Goal: Task Accomplishment & Management: Use online tool/utility

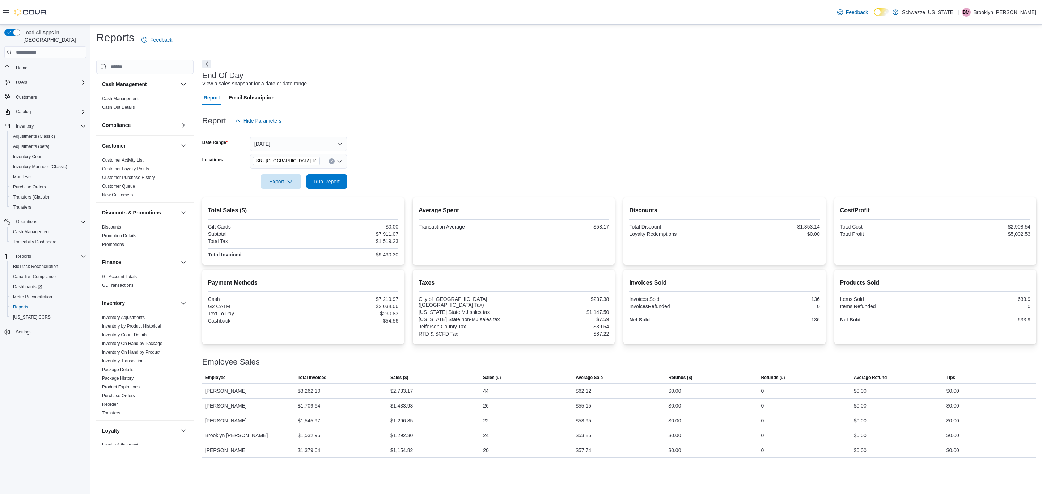
scroll to position [217, 0]
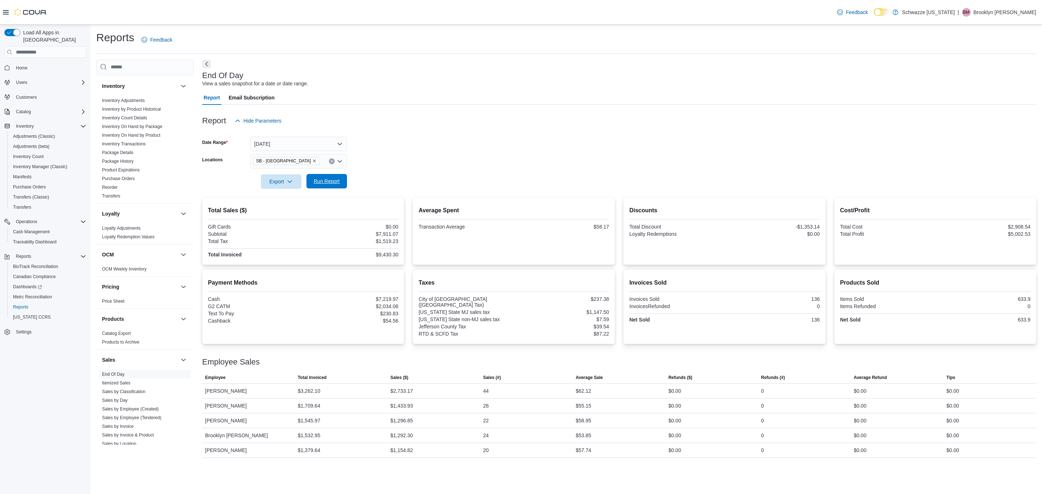
click at [332, 179] on span "Run Report" at bounding box center [327, 181] width 26 height 7
click at [328, 181] on span "Run Report" at bounding box center [327, 181] width 26 height 7
drag, startPoint x: 338, startPoint y: 185, endPoint x: 463, endPoint y: 190, distance: 124.6
click at [338, 185] on span "Run Report" at bounding box center [327, 181] width 32 height 14
drag, startPoint x: 376, startPoint y: 256, endPoint x: 401, endPoint y: 257, distance: 25.0
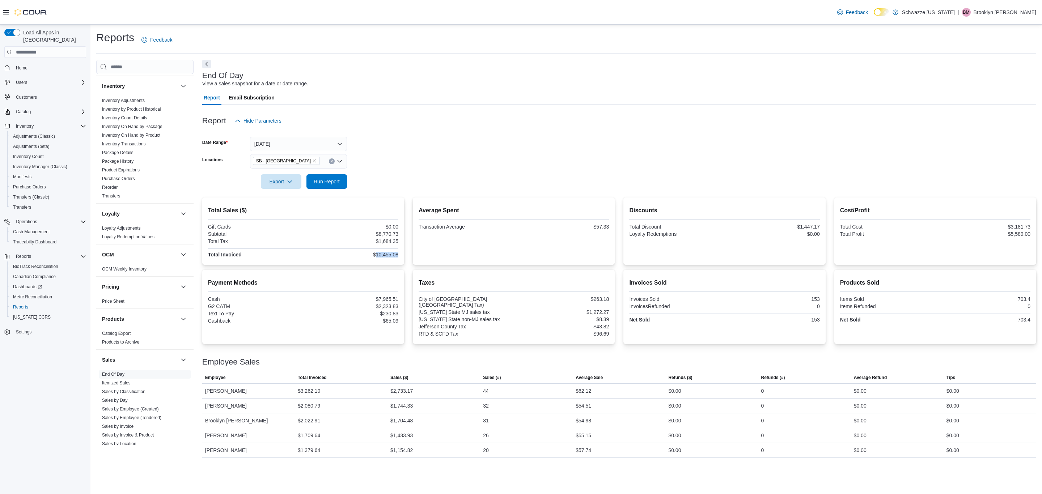
click at [401, 257] on div "Total Sales ($) Gift Cards $0.00 Subtotal $8,770.73 Total Tax $1,684.35 Total I…" at bounding box center [303, 231] width 202 height 67
copy div "10,455.08"
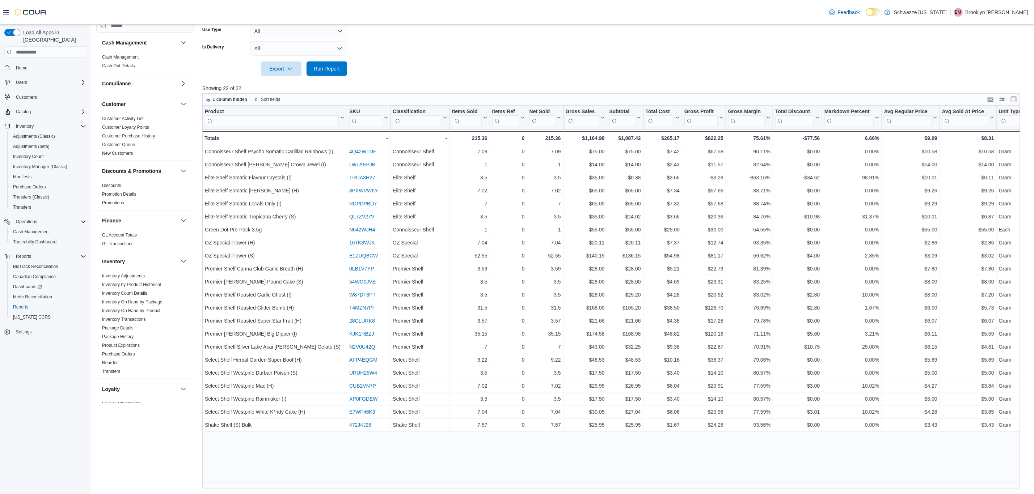
scroll to position [318, 0]
click at [323, 66] on span "Run Report" at bounding box center [327, 68] width 26 height 7
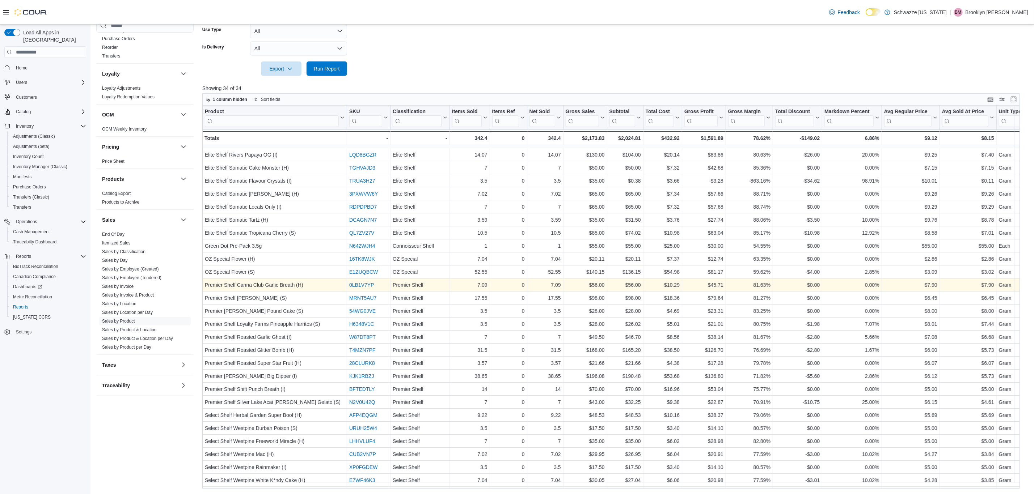
scroll to position [105, 0]
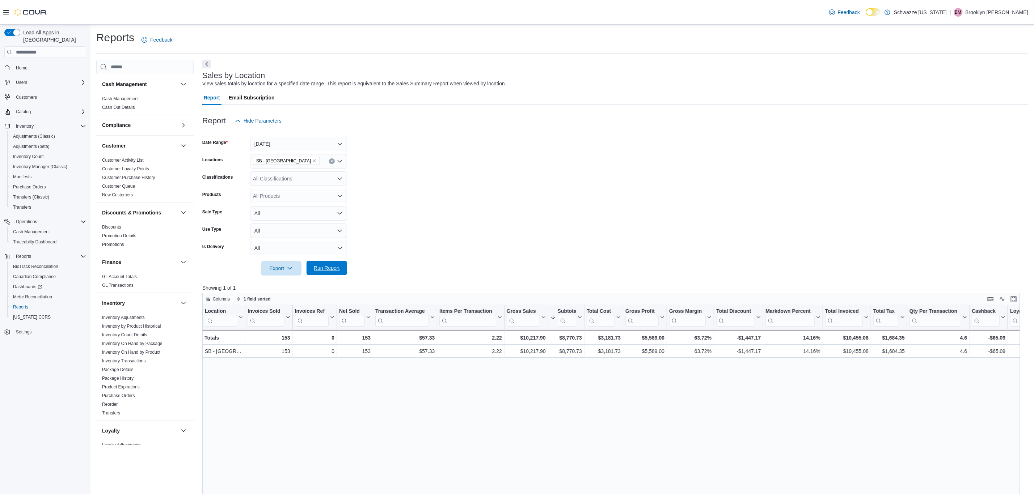
click at [322, 265] on span "Run Report" at bounding box center [327, 268] width 26 height 7
